Goal: Transaction & Acquisition: Purchase product/service

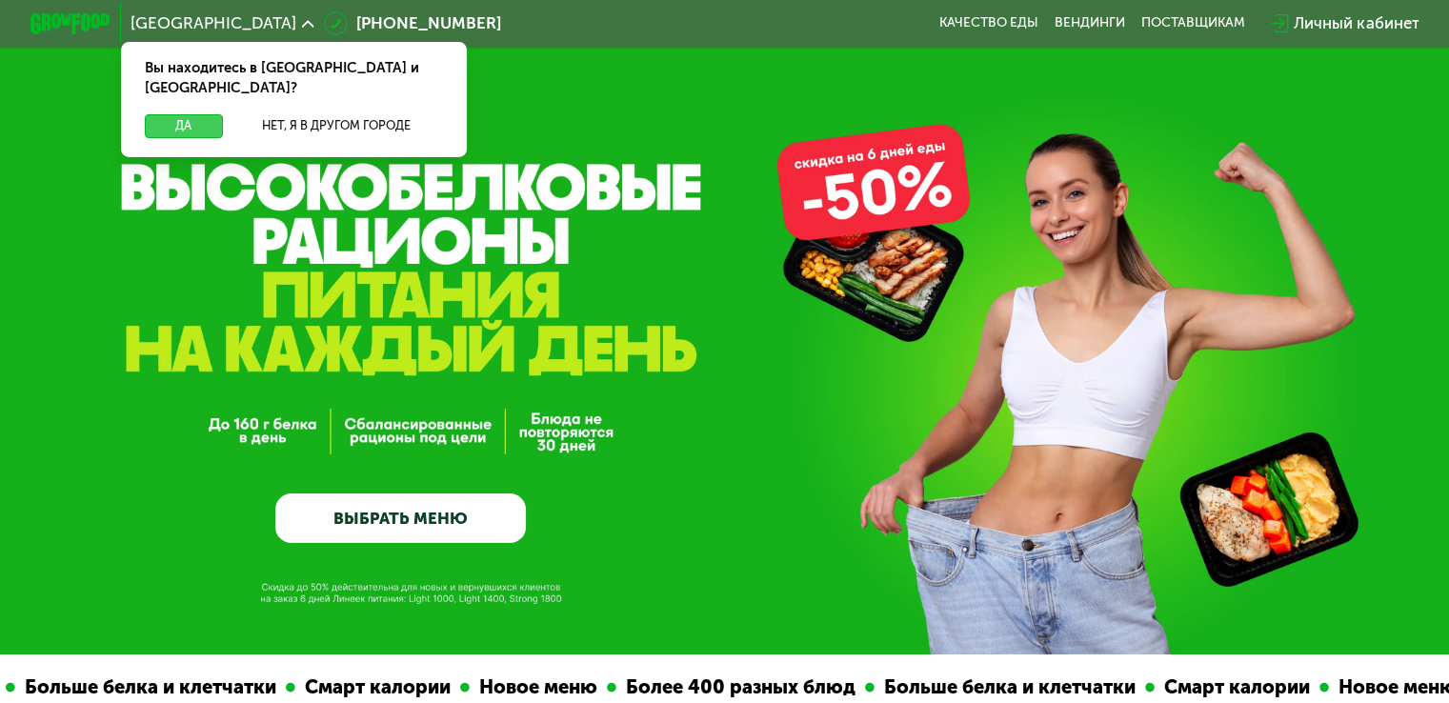
click at [160, 114] on button "Да" at bounding box center [183, 126] width 77 height 24
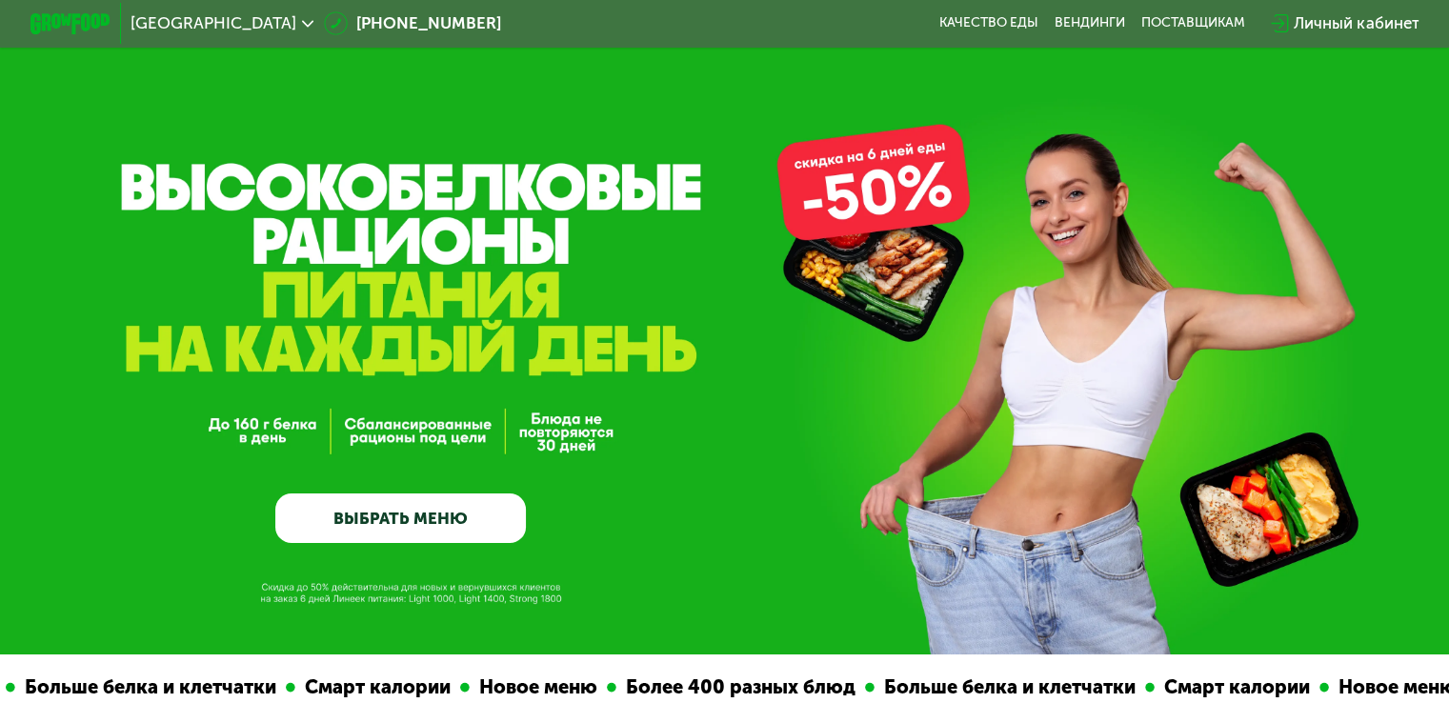
click at [457, 524] on link "ВЫБРАТЬ МЕНЮ" at bounding box center [400, 518] width 251 height 50
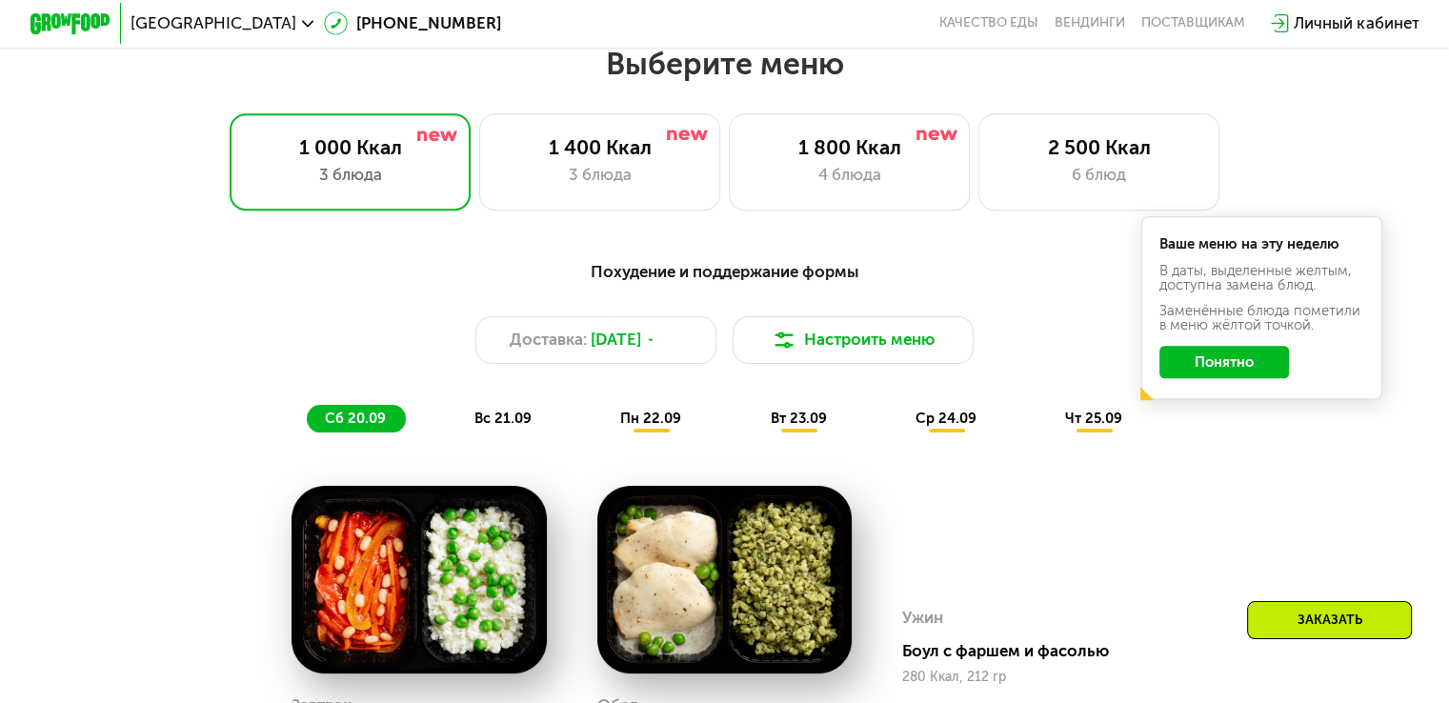
scroll to position [1280, 0]
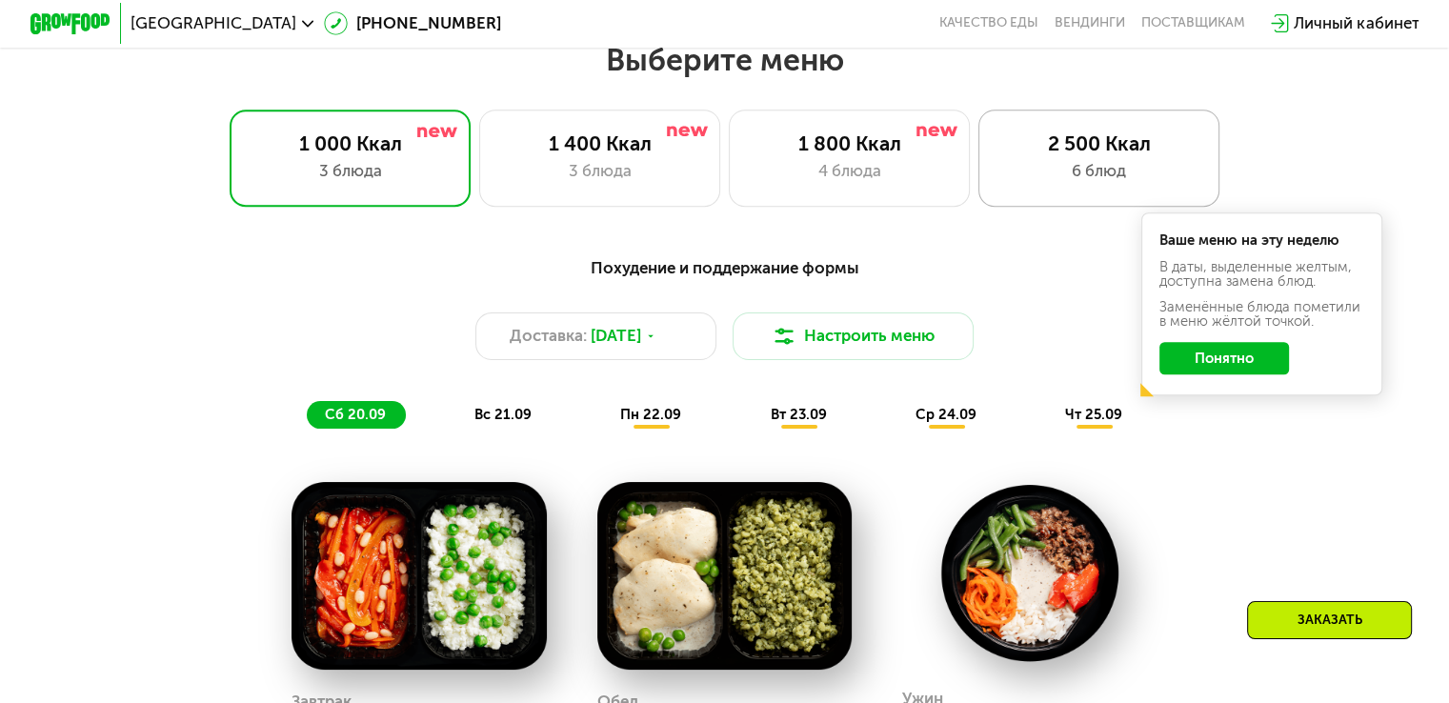
click at [1103, 183] on div "6 блюд" at bounding box center [1098, 171] width 199 height 24
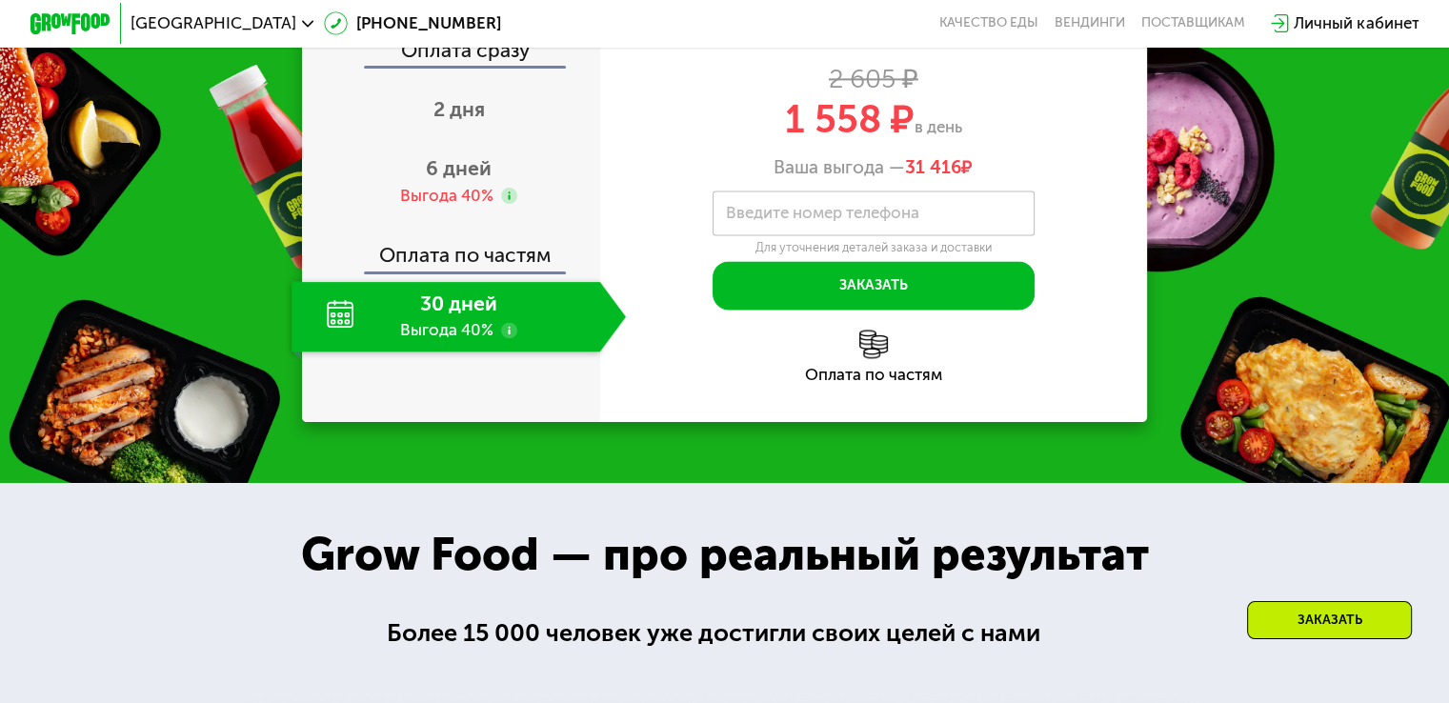
scroll to position [2766, 0]
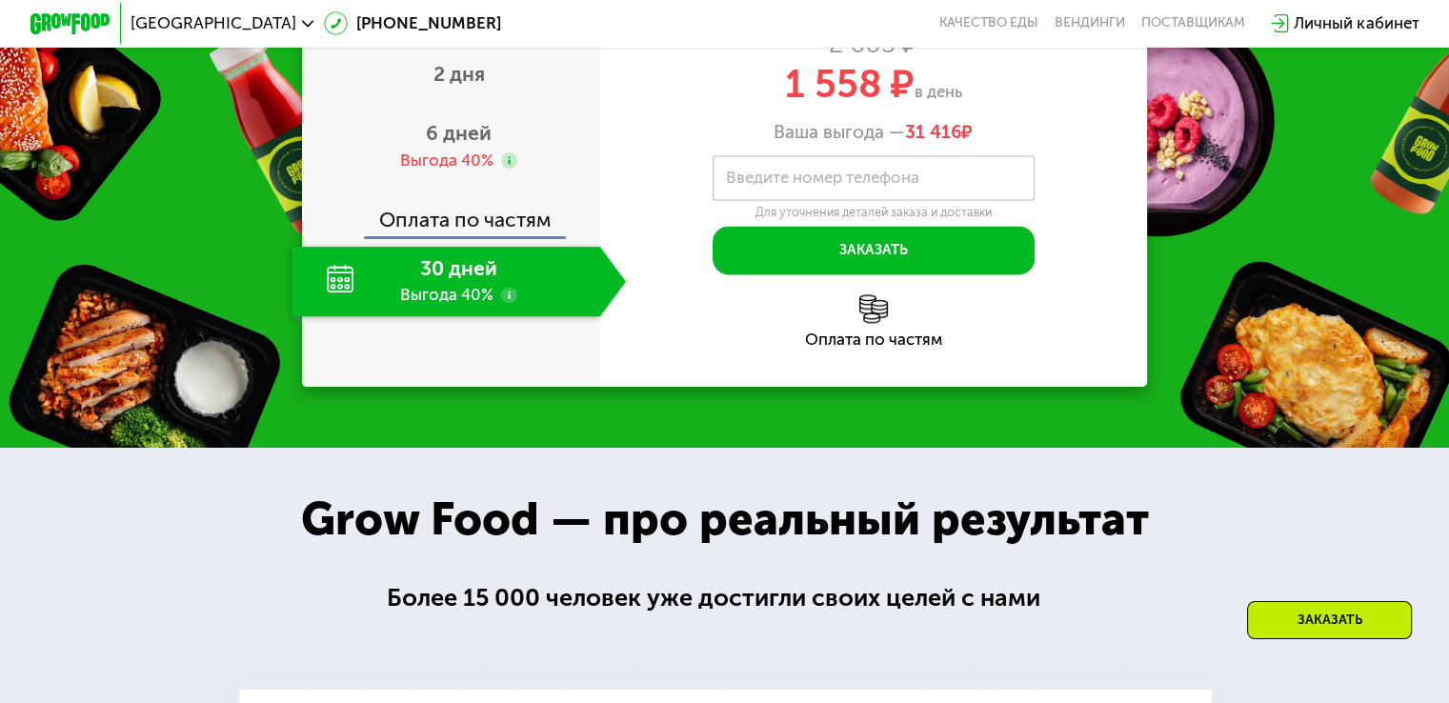
click at [508, 303] on use at bounding box center [509, 295] width 16 height 16
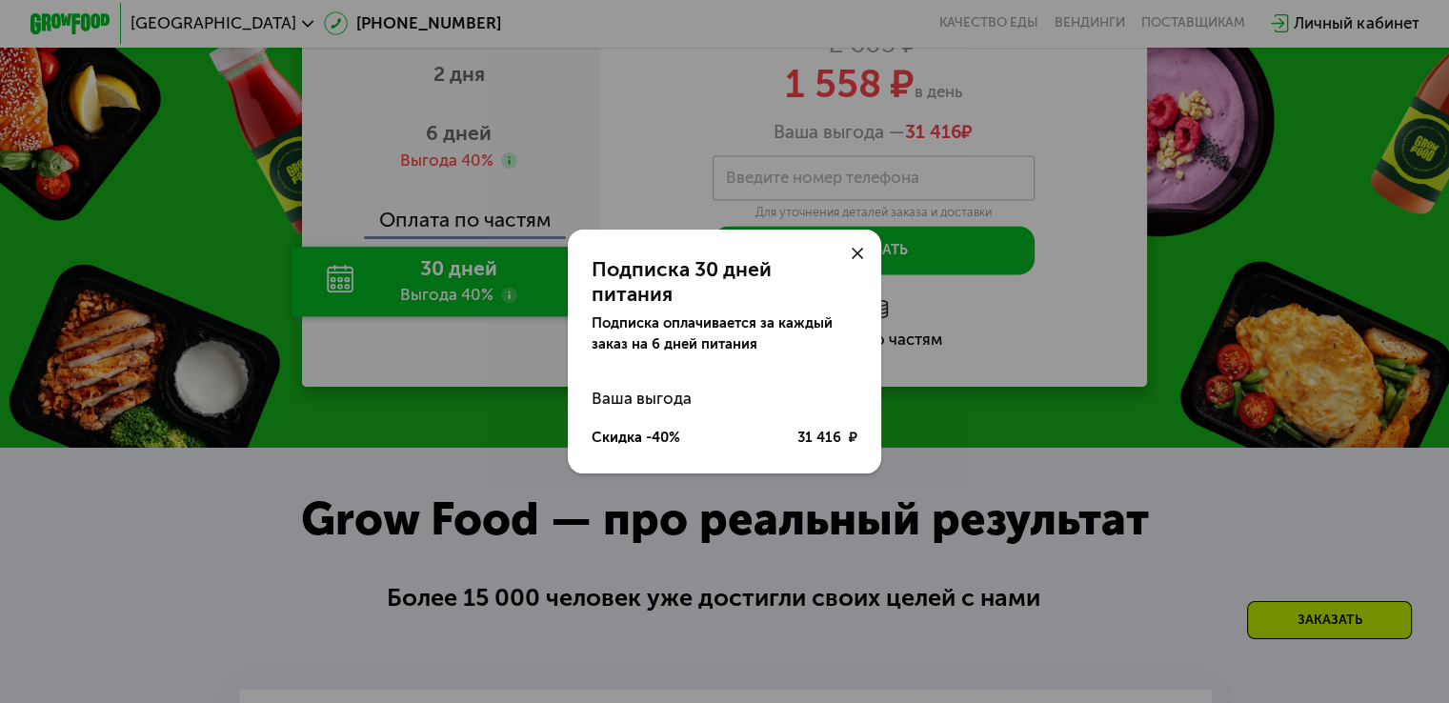
click at [856, 260] on use at bounding box center [858, 254] width 12 height 12
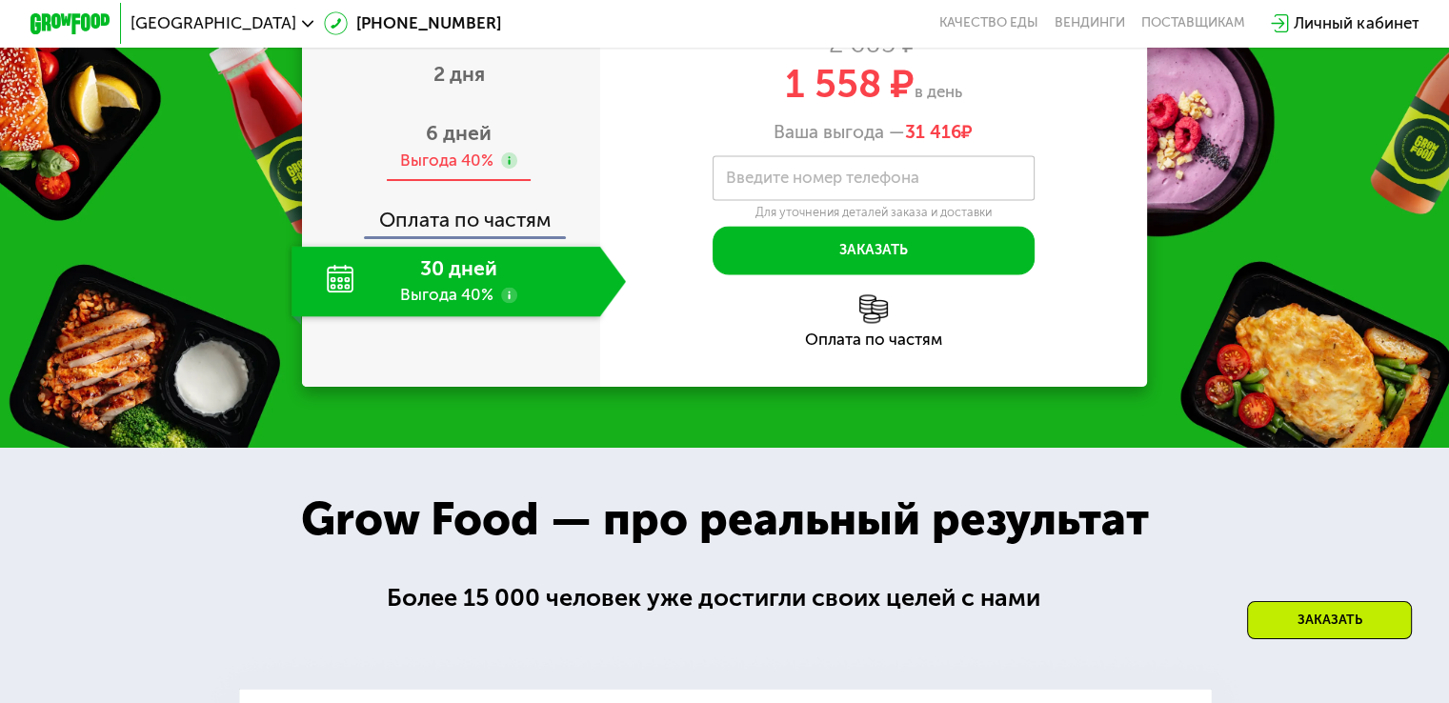
click at [476, 171] on div "Выгода 40%" at bounding box center [446, 161] width 93 height 22
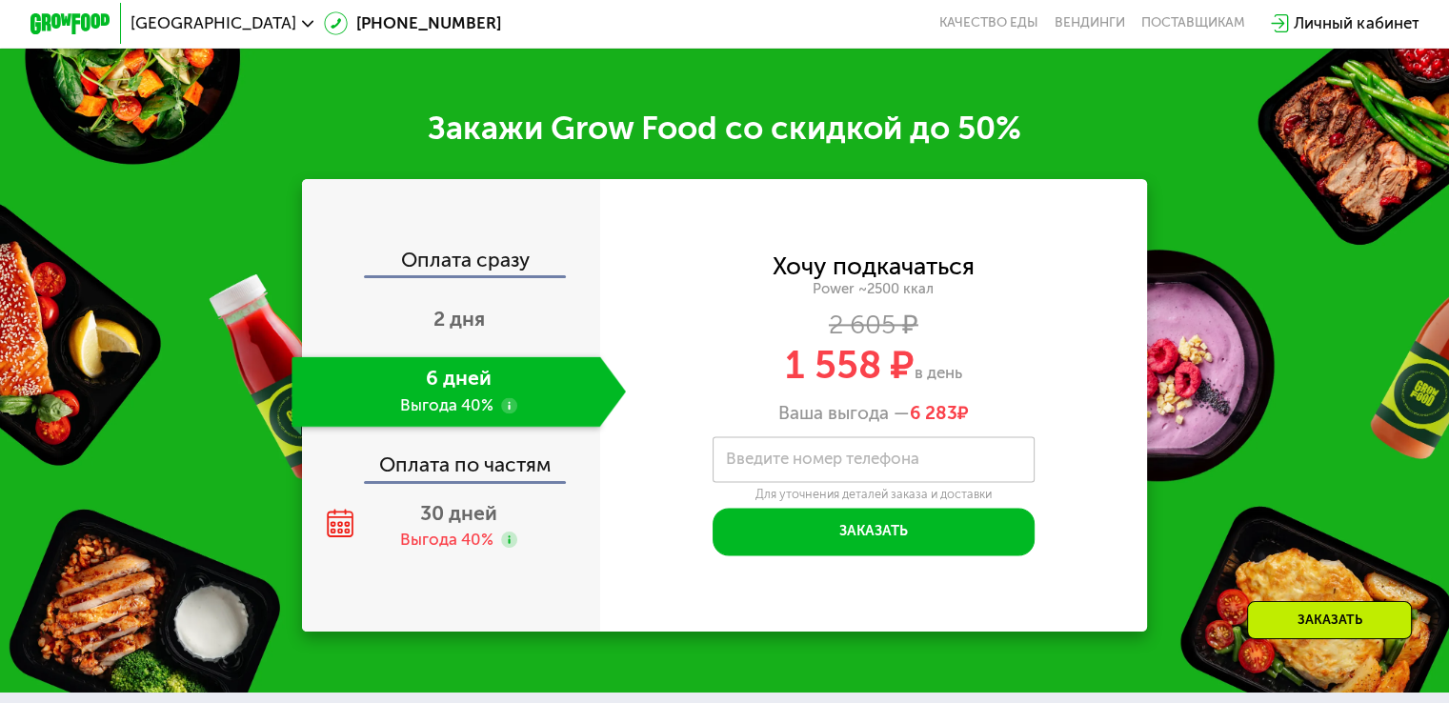
scroll to position [2564, 0]
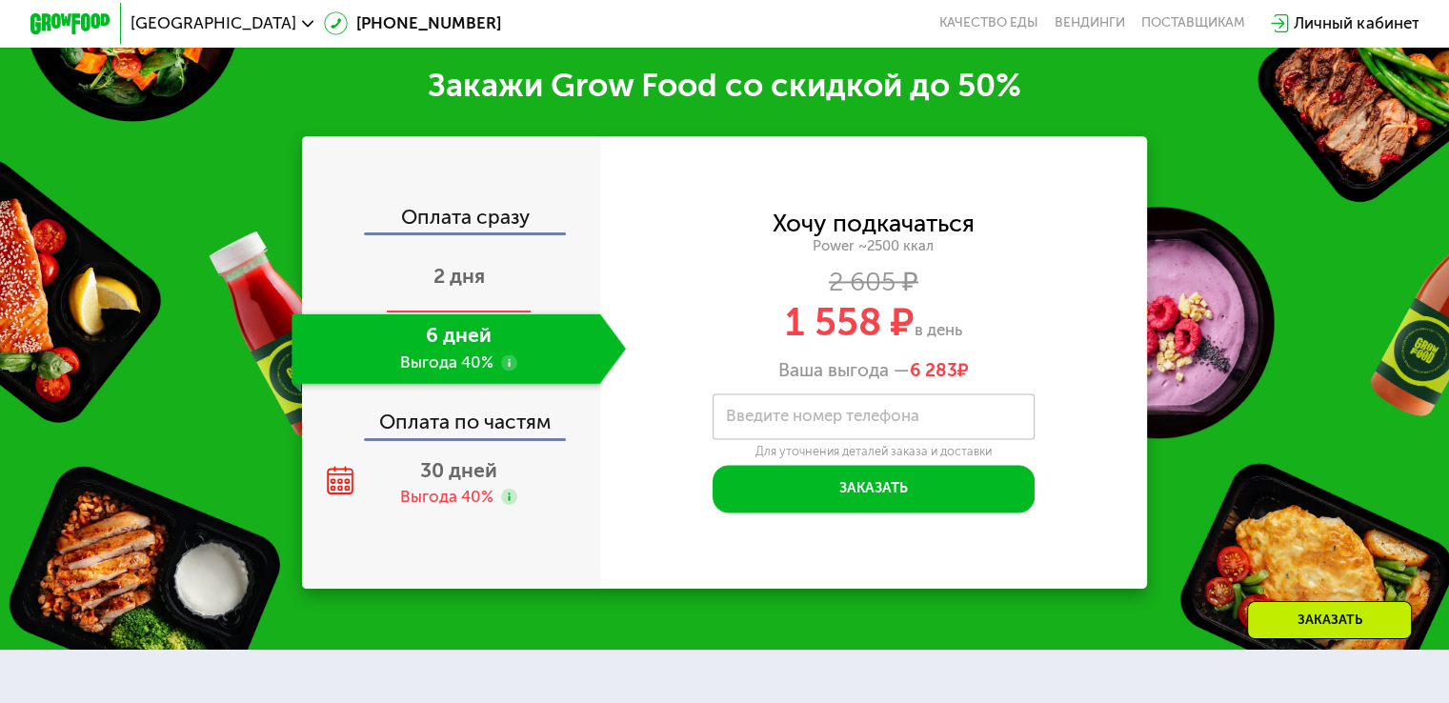
click at [433, 288] on span "2 дня" at bounding box center [458, 276] width 51 height 24
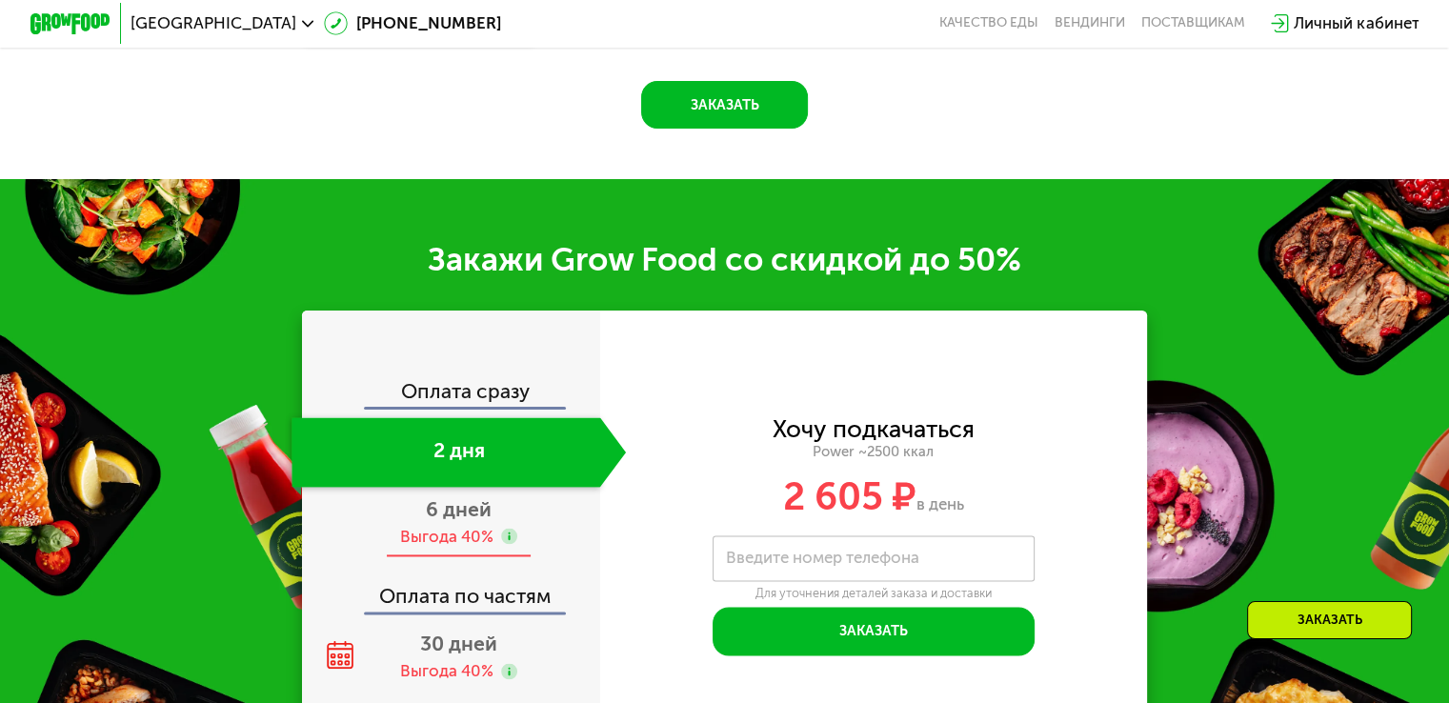
click at [473, 521] on span "6 дней" at bounding box center [459, 509] width 66 height 24
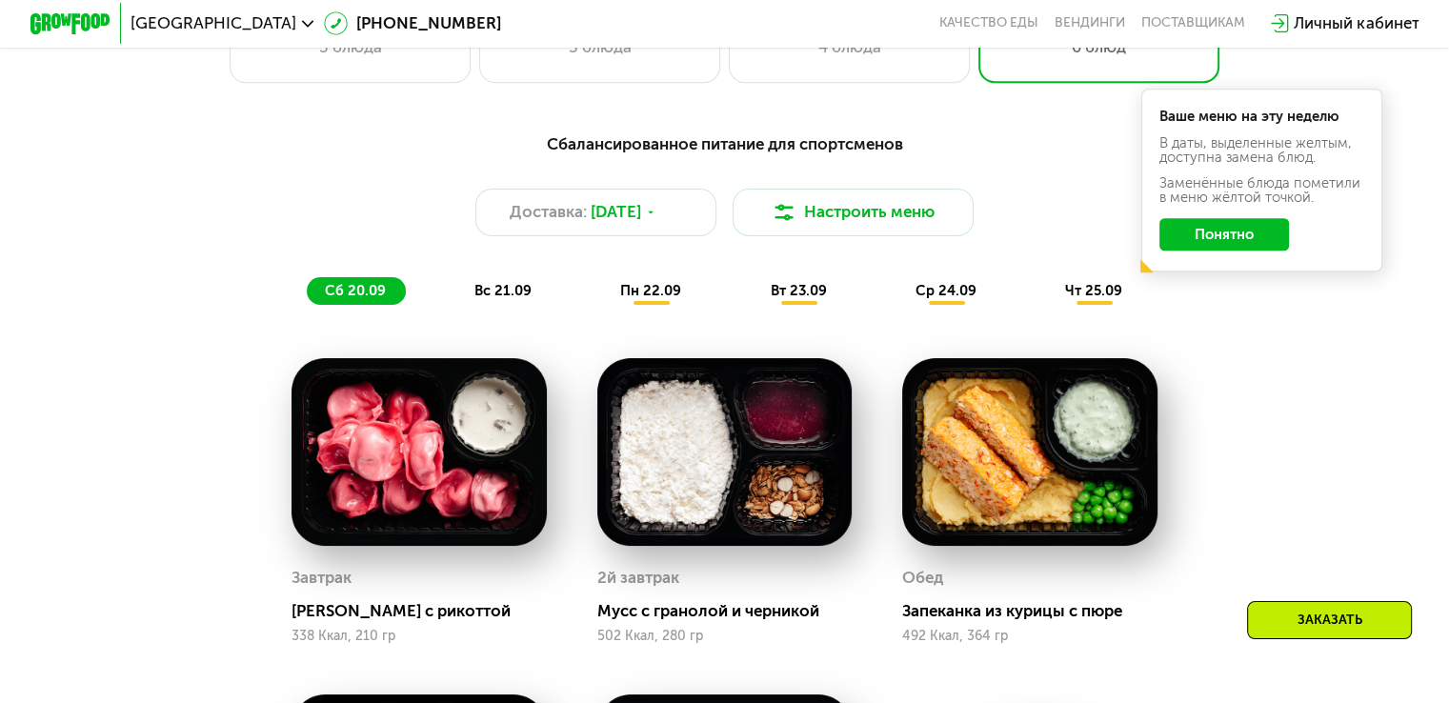
scroll to position [1438, 0]
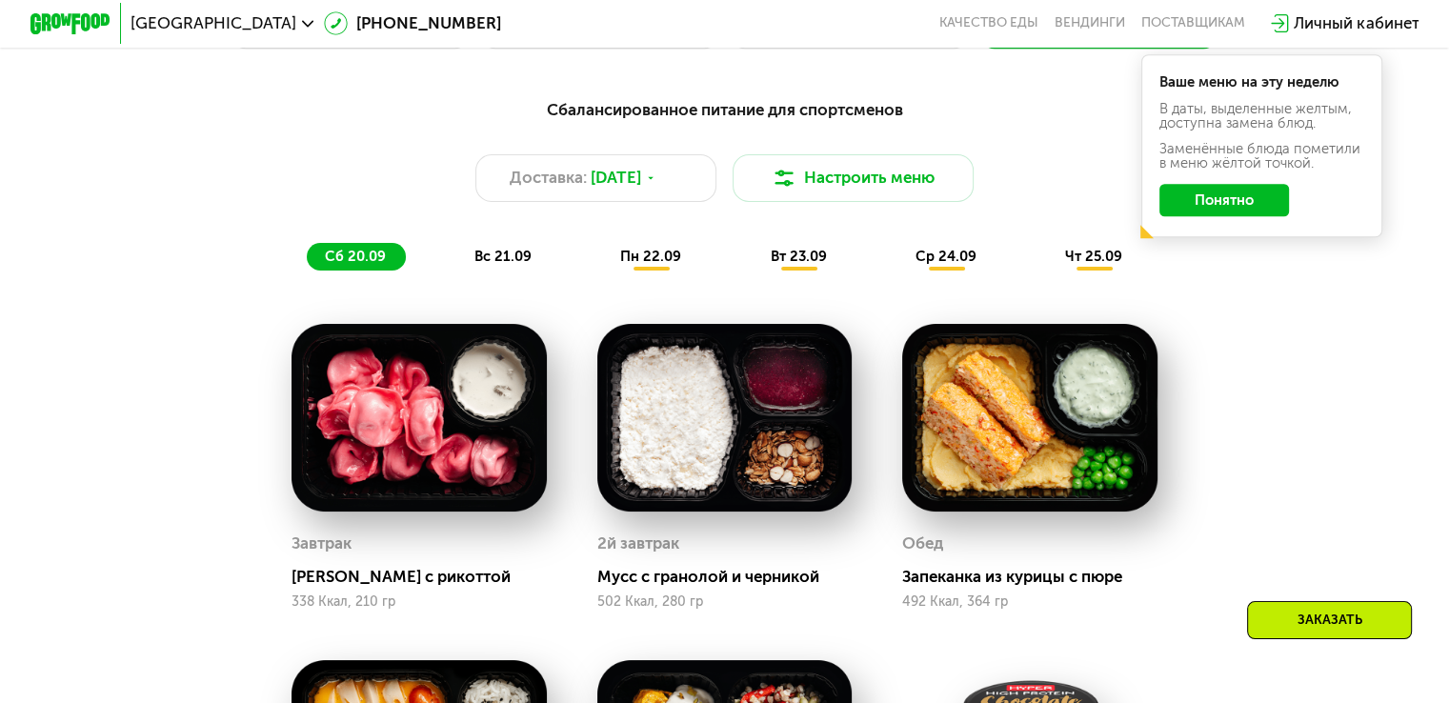
click at [514, 264] on span "вс 21.09" at bounding box center [502, 256] width 57 height 17
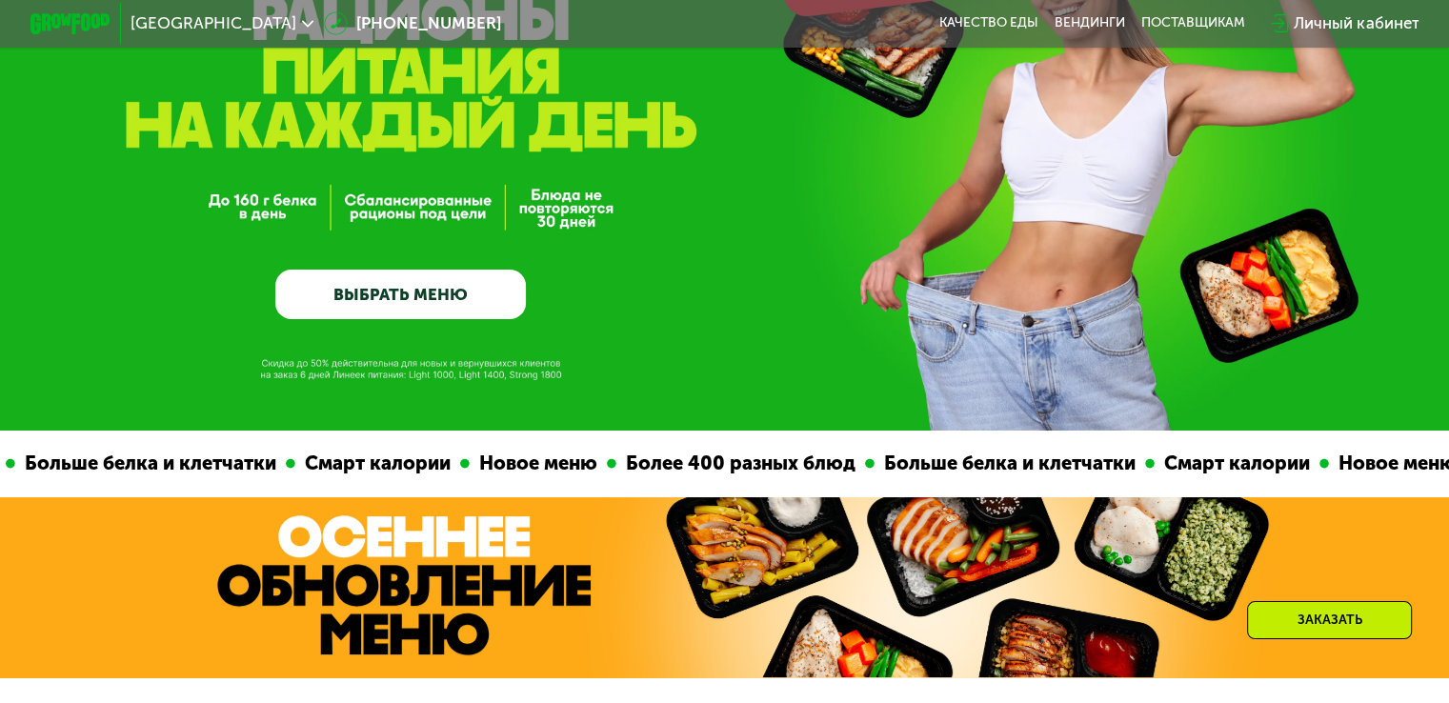
scroll to position [0, 0]
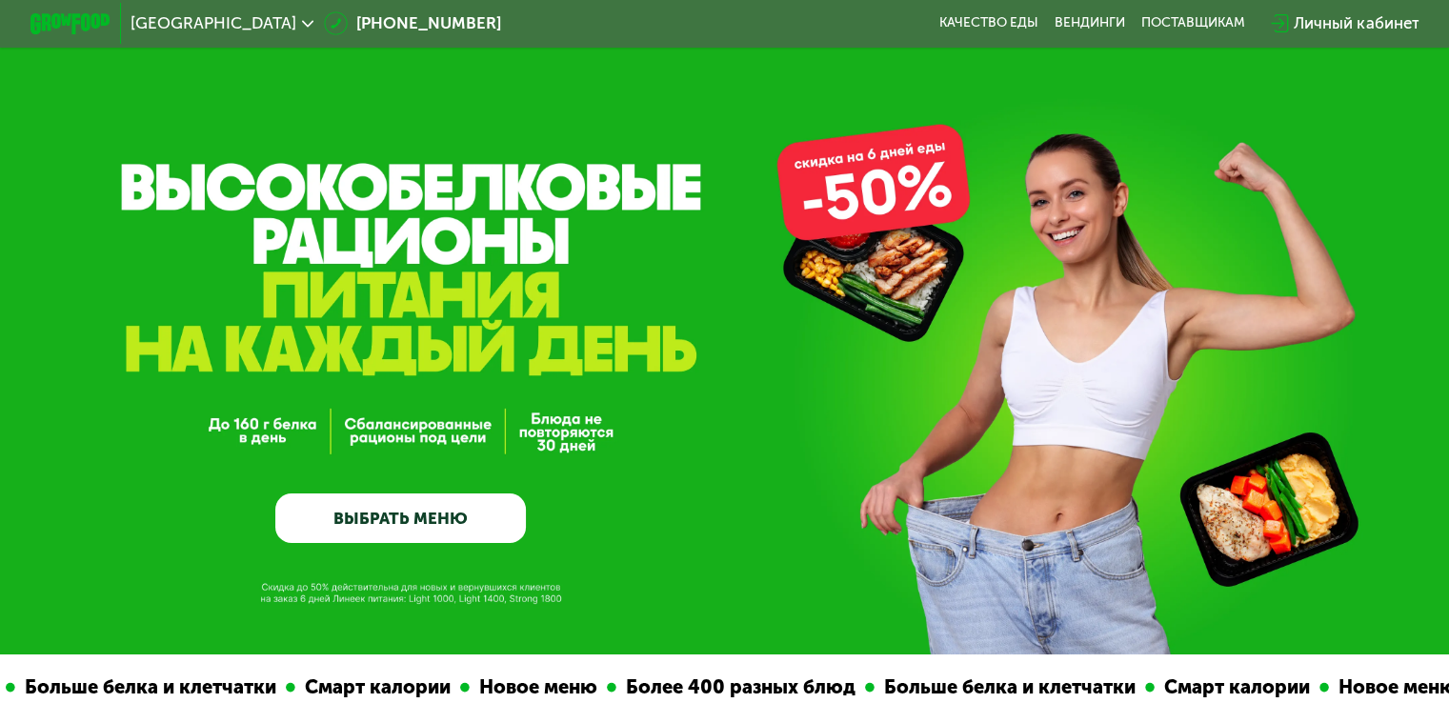
click at [244, 24] on span "[GEOGRAPHIC_DATA]" at bounding box center [214, 23] width 166 height 16
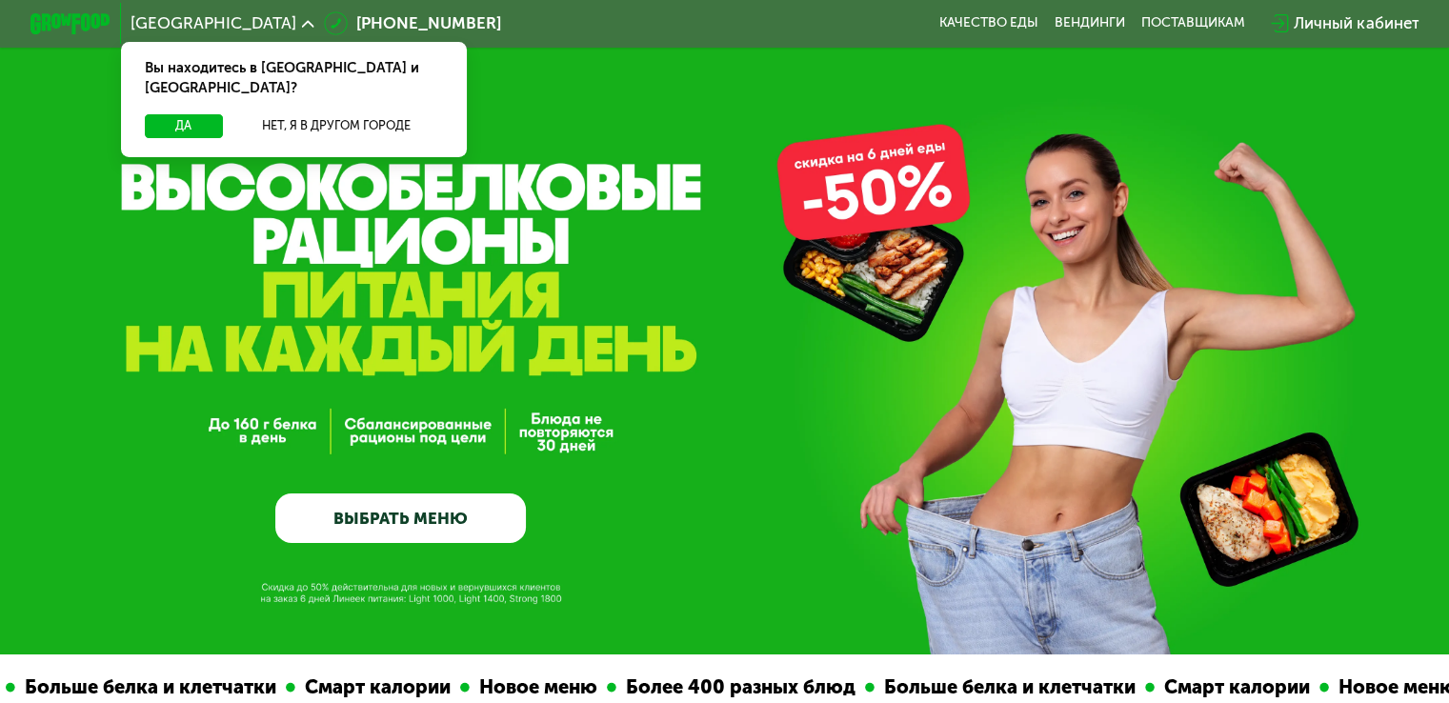
click at [602, 115] on div "GrowFood — доставка правильного питания ВЫБРАТЬ МЕНЮ" at bounding box center [724, 327] width 1449 height 654
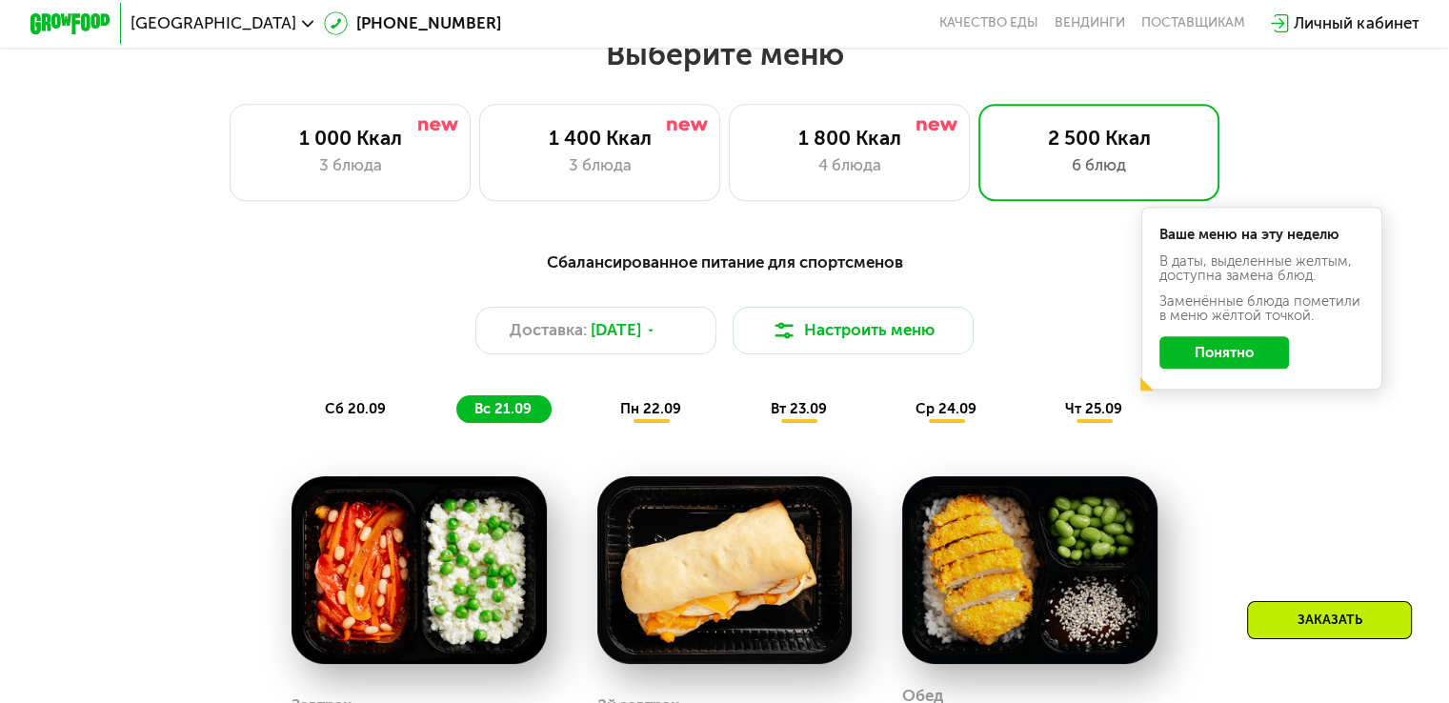
scroll to position [1276, 0]
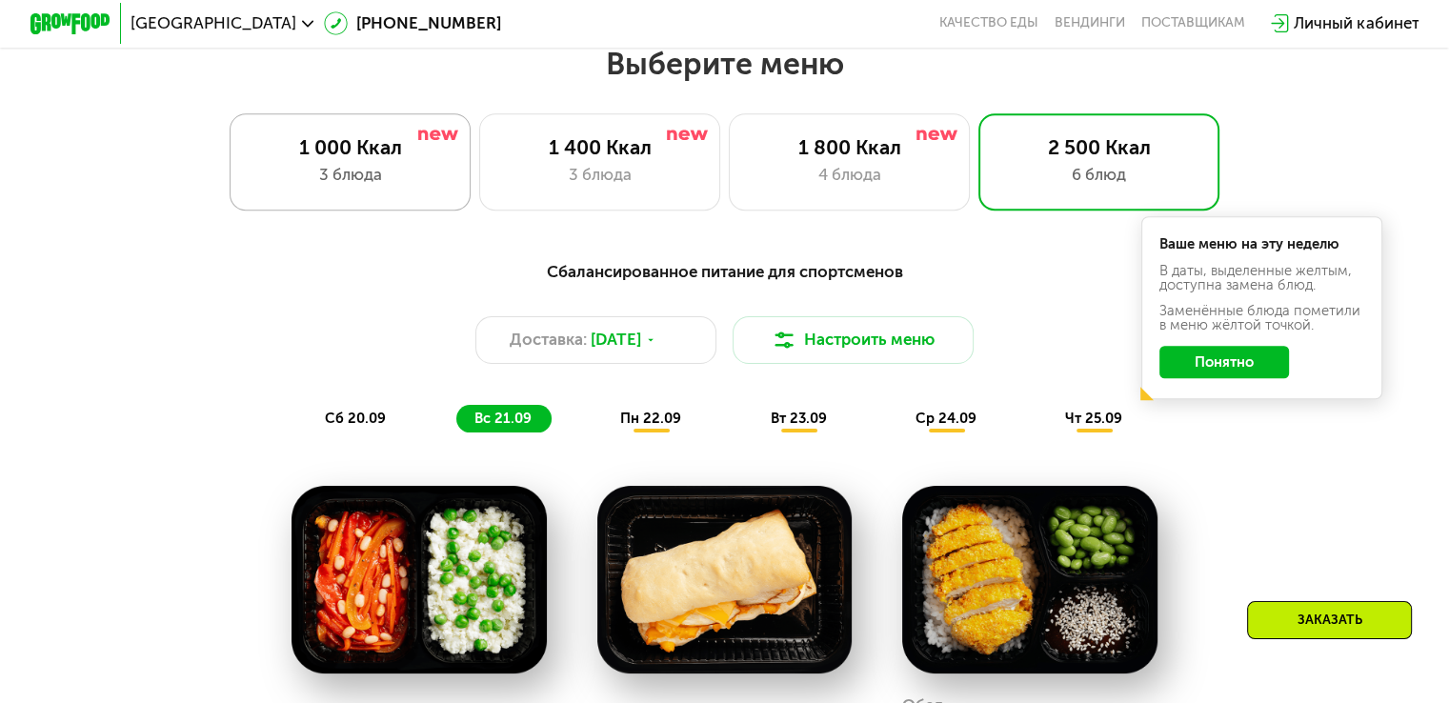
click at [316, 200] on div "1 000 Ккал 3 блюда" at bounding box center [351, 161] width 242 height 96
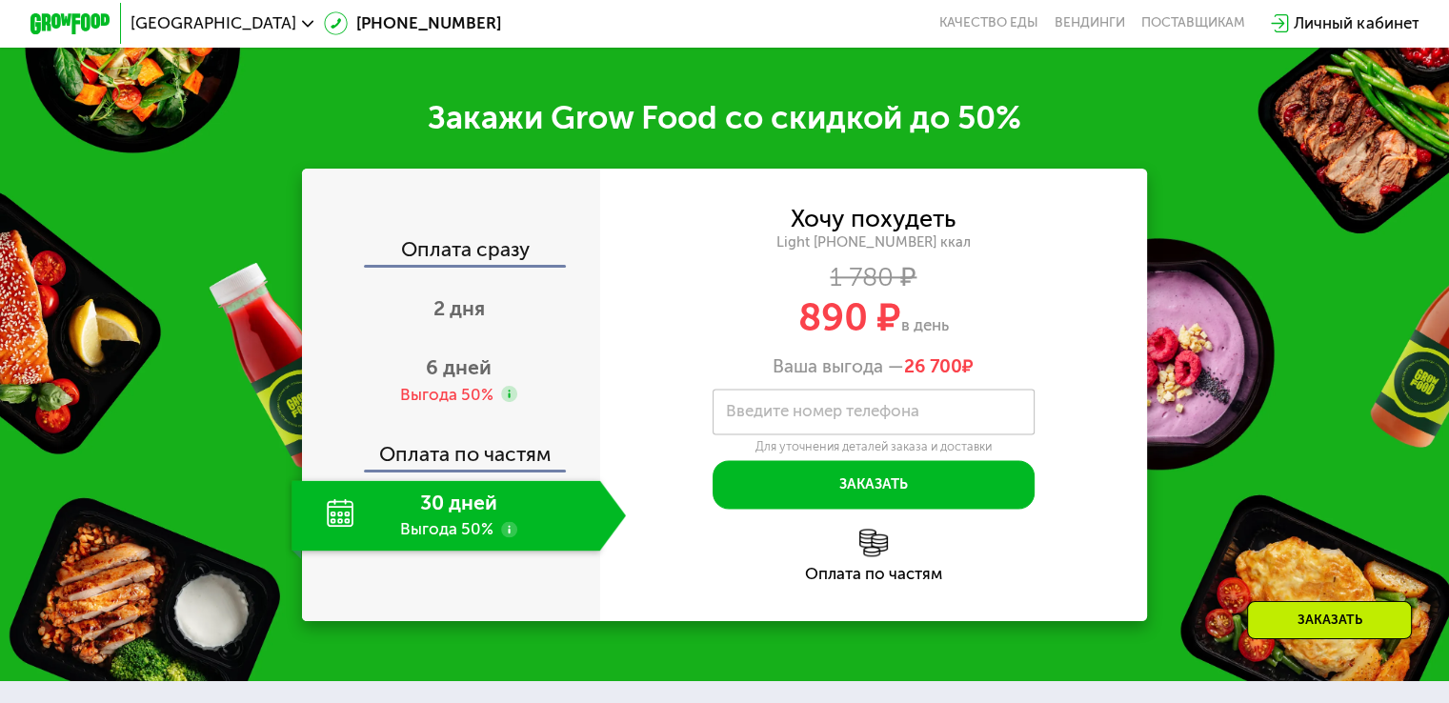
scroll to position [2395, 0]
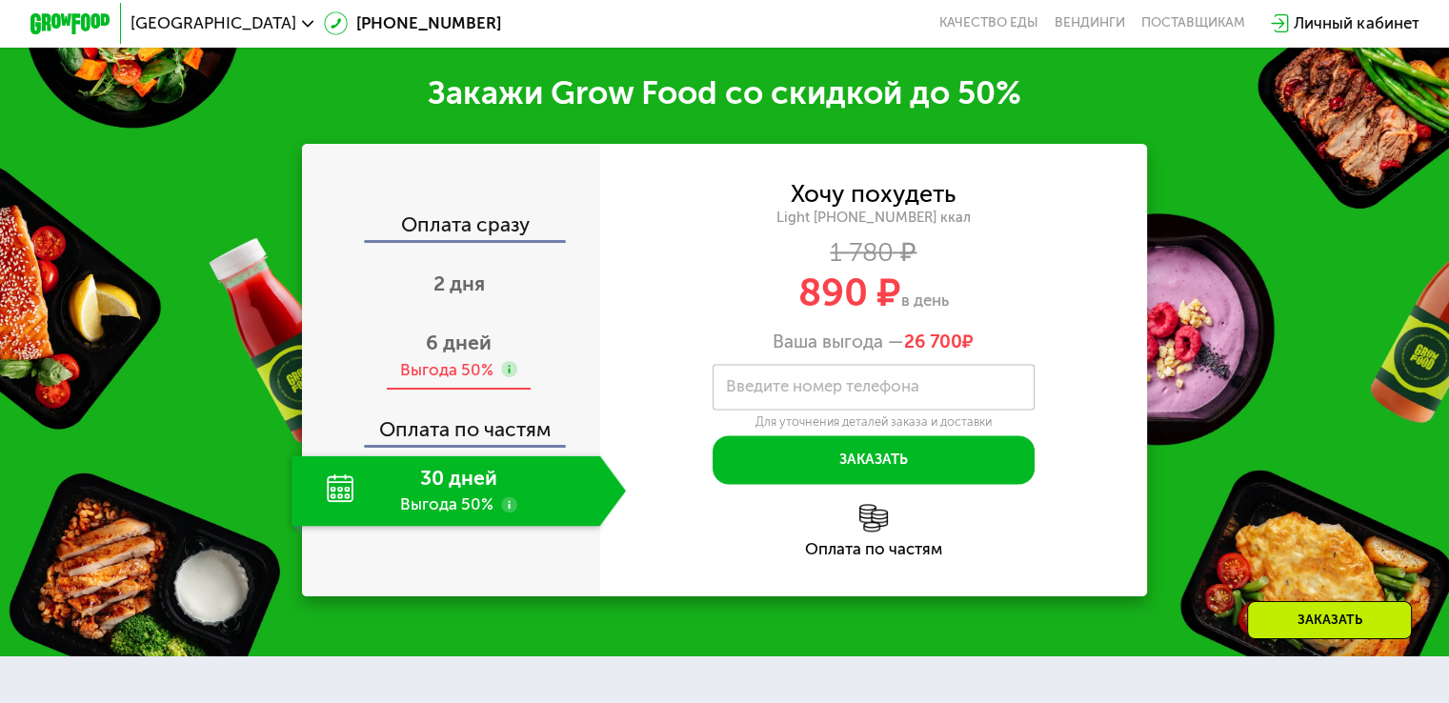
click at [475, 354] on span "6 дней" at bounding box center [459, 343] width 66 height 24
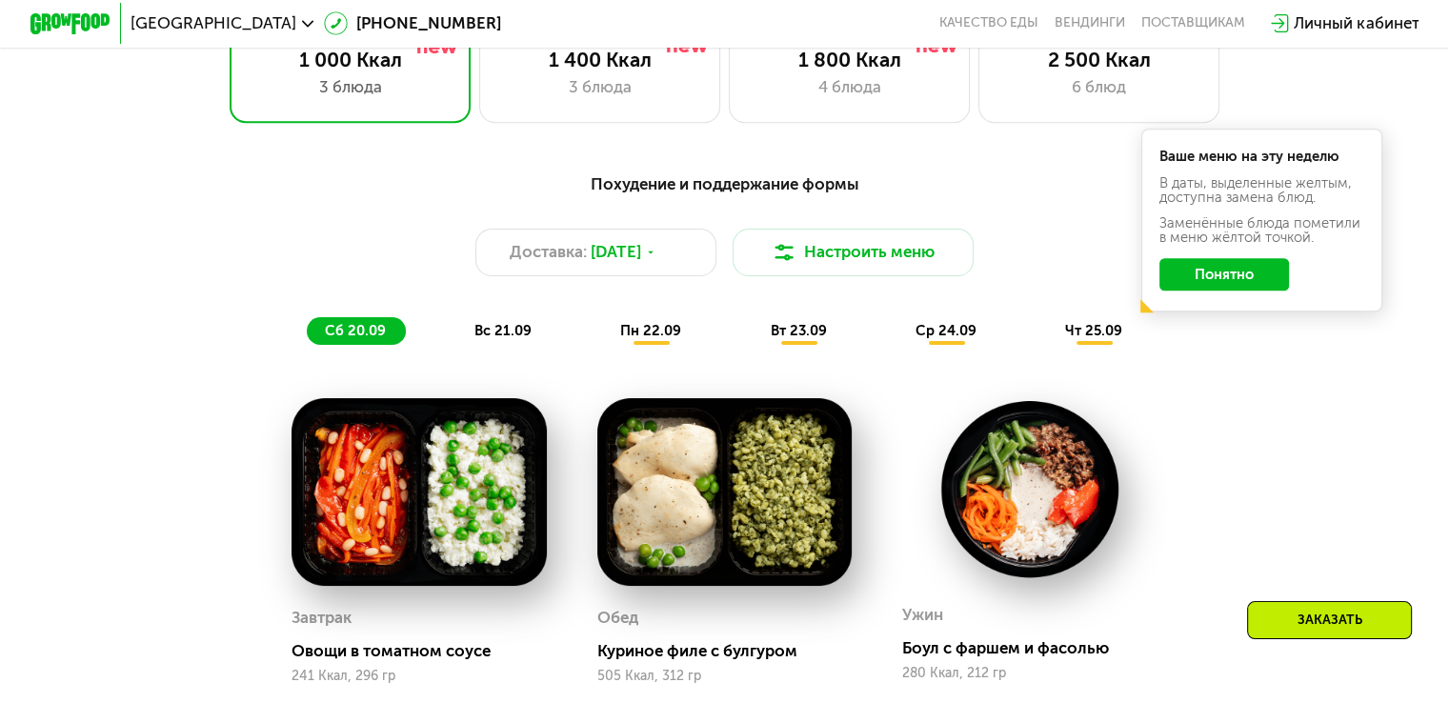
scroll to position [1322, 0]
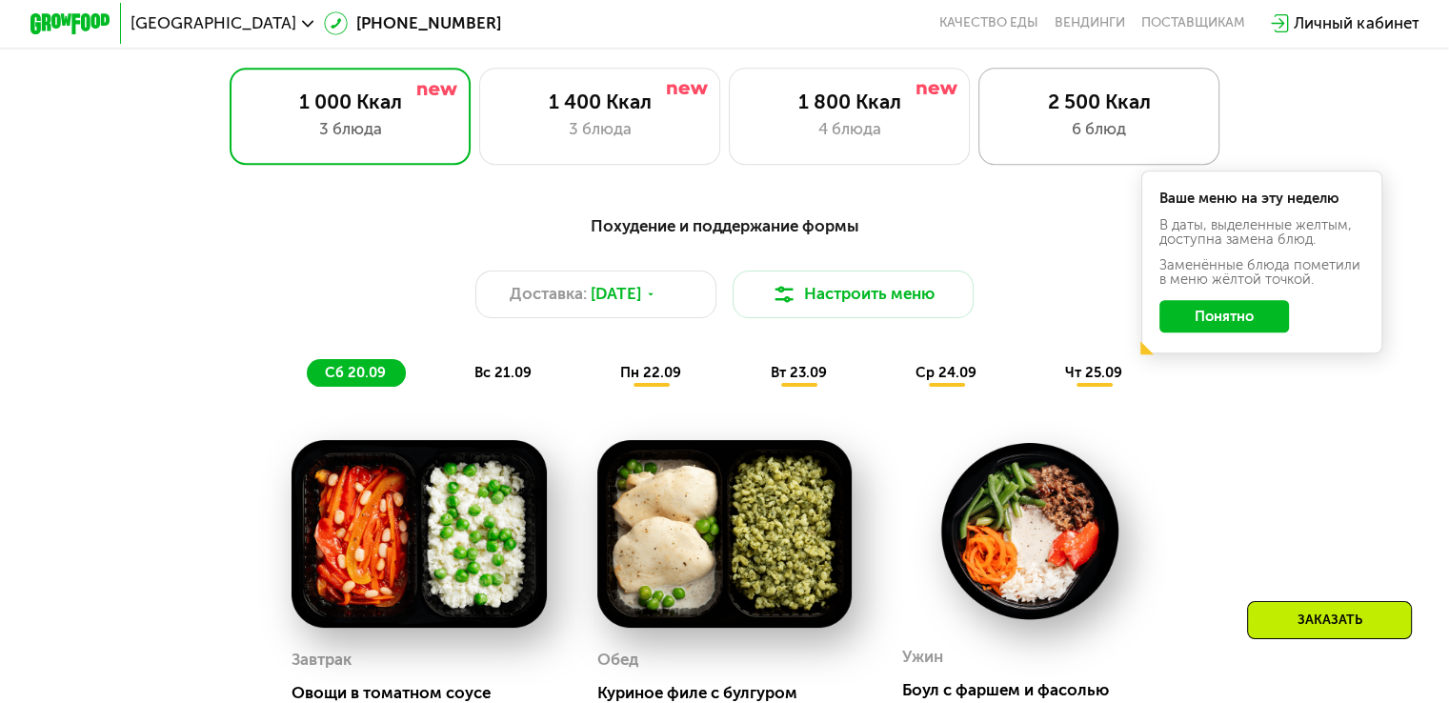
click at [1071, 113] on div "2 500 Ккал" at bounding box center [1098, 102] width 199 height 24
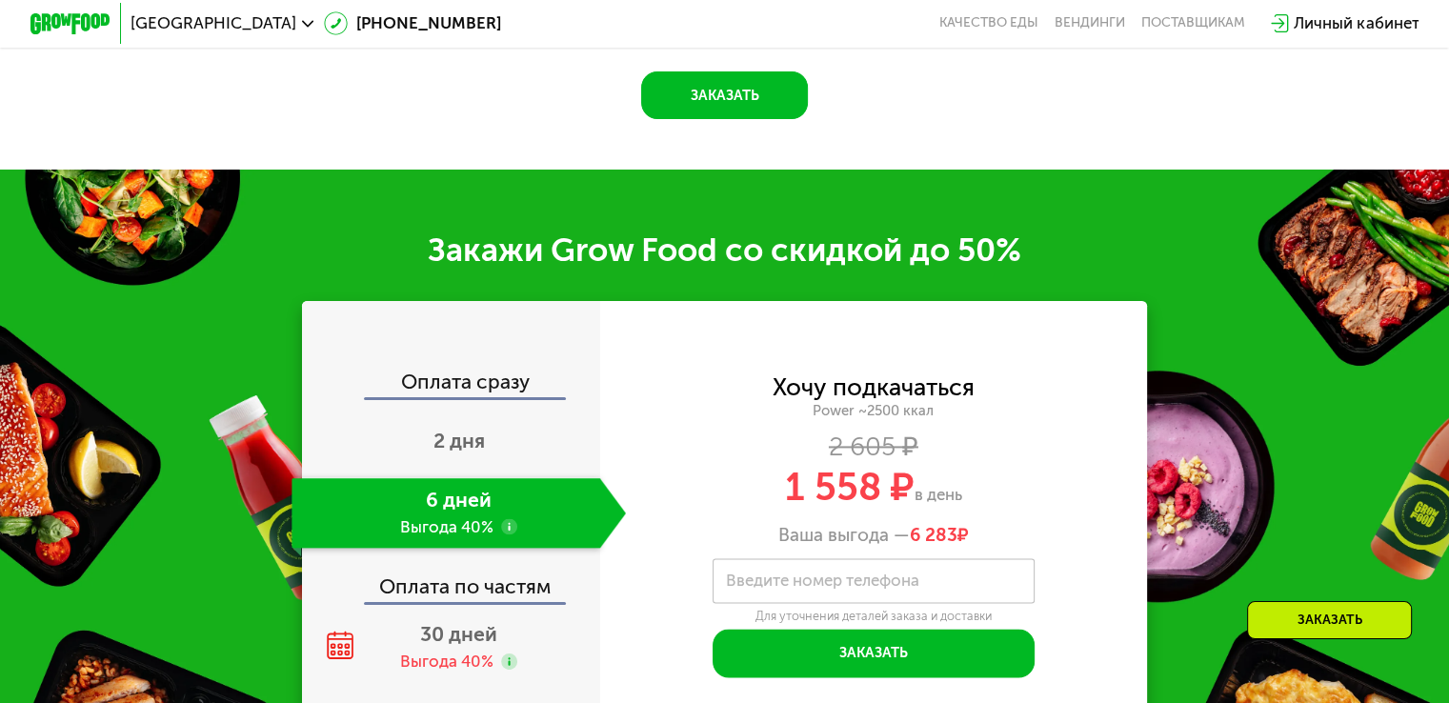
scroll to position [2643, 0]
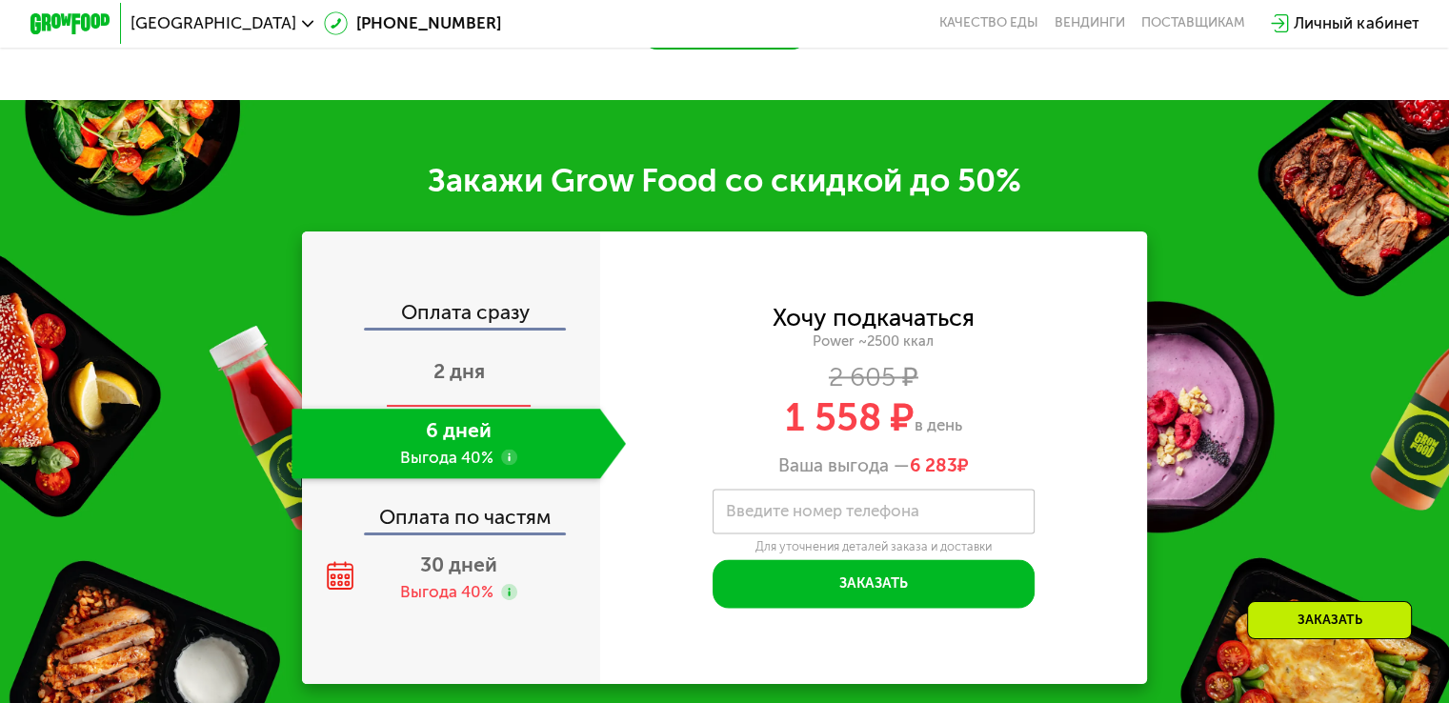
click at [480, 383] on span "2 дня" at bounding box center [458, 371] width 51 height 24
